Goal: Book appointment/travel/reservation

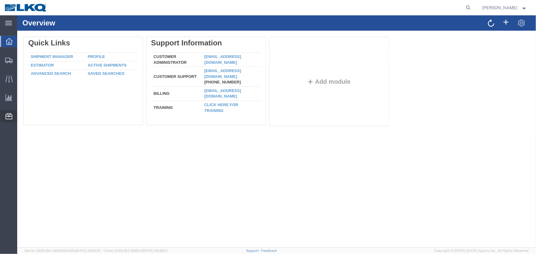
click at [11, 116] on icon at bounding box center [9, 116] width 7 height 6
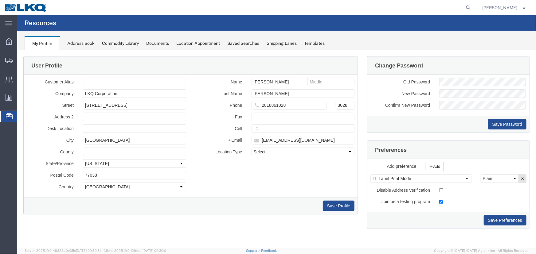
click at [0, 0] on span "Location Appointment" at bounding box center [0, 0] width 0 height 0
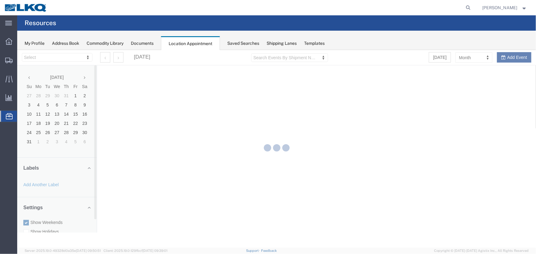
select select "27634"
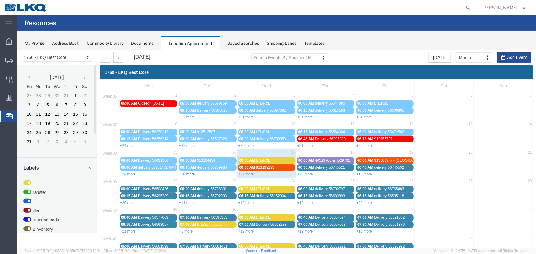
click at [187, 172] on link "+20 more" at bounding box center [187, 174] width 16 height 4
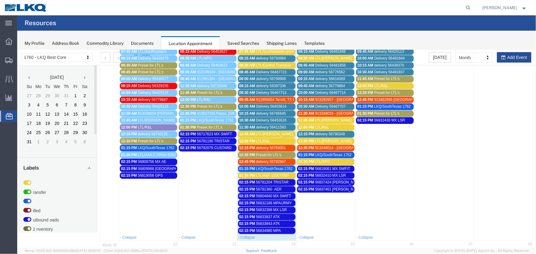
scroll to position [167, 0]
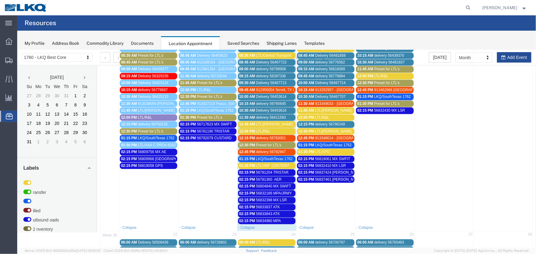
click at [288, 129] on div "12:00 PM LTL/R&L" at bounding box center [266, 131] width 55 height 5
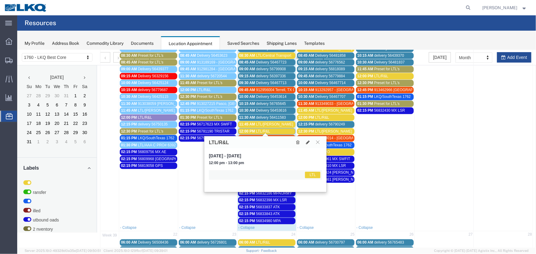
click at [264, 131] on span "LTL/R&L" at bounding box center [263, 131] width 14 height 4
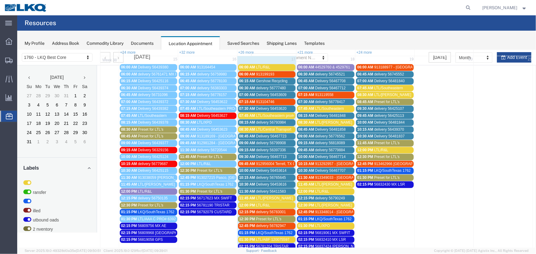
scroll to position [84, 0]
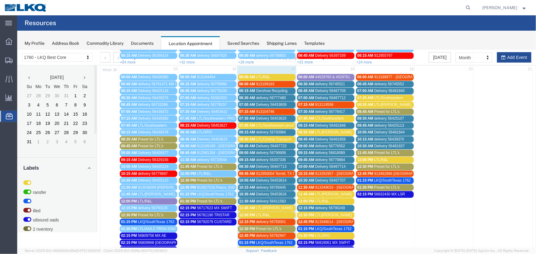
click at [269, 227] on span "Preset for LTL's" at bounding box center [268, 229] width 25 height 4
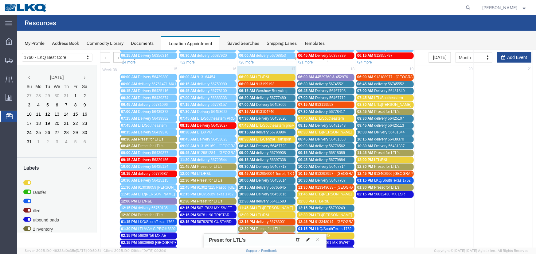
click at [307, 238] on icon at bounding box center [308, 239] width 4 height 4
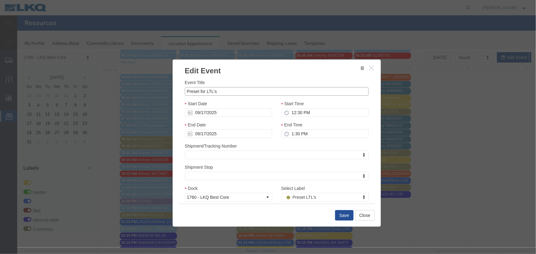
drag, startPoint x: 221, startPoint y: 93, endPoint x: 126, endPoint y: 93, distance: 94.9
click at [126, 93] on div "Edit Event Event Title Preset for LTL's Start Date 09/17/2025 Start Time 12:30 …" at bounding box center [276, 149] width 519 height 198
type input "LTL/R&L"
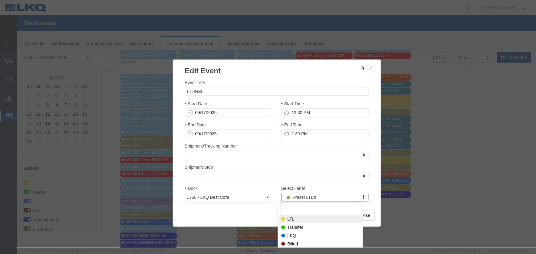
select select "25"
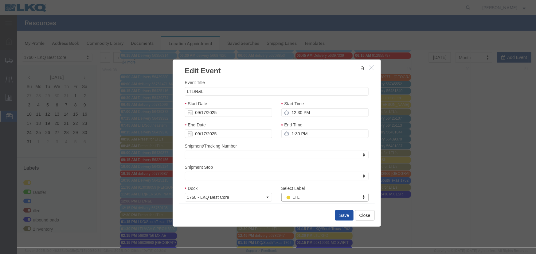
click at [345, 214] on button "Save" at bounding box center [344, 215] width 18 height 10
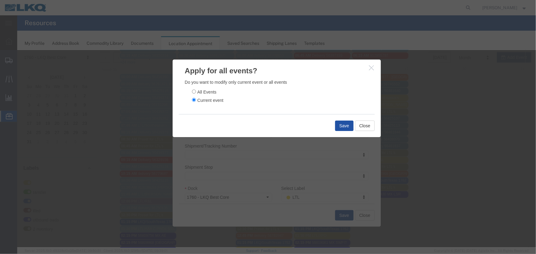
drag, startPoint x: 337, startPoint y: 124, endPoint x: 50, endPoint y: 73, distance: 291.9
click at [337, 124] on button "Save" at bounding box center [344, 125] width 18 height 10
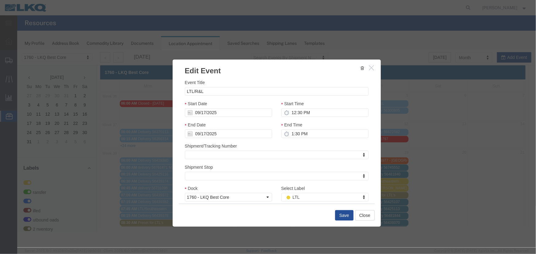
scroll to position [0, 0]
